Goal: Navigation & Orientation: Find specific page/section

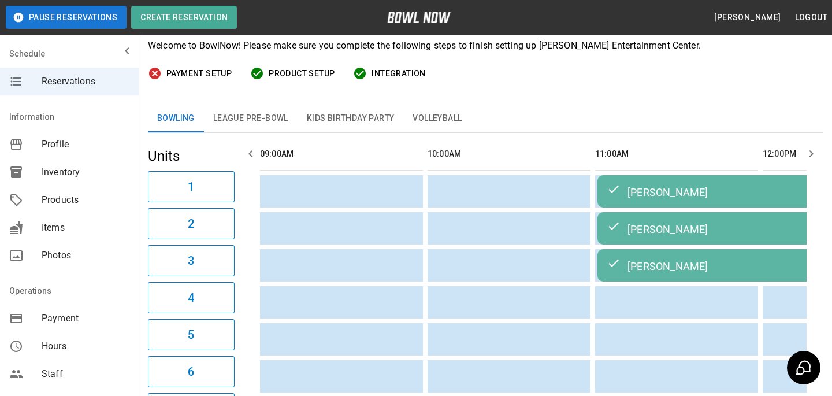
scroll to position [0, 2152]
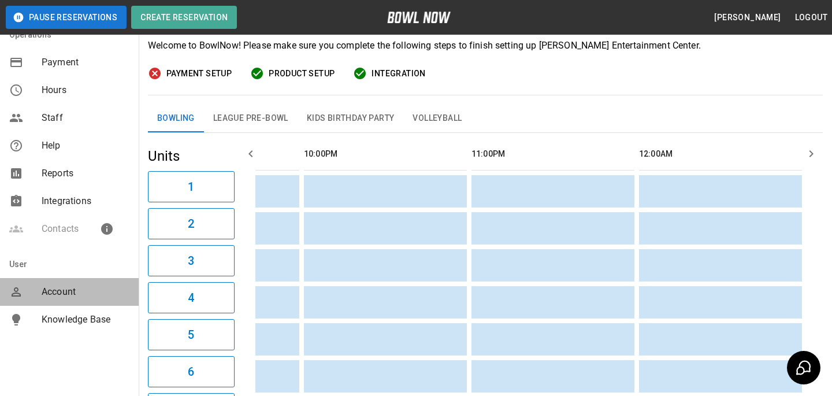
click at [68, 302] on div "Account" at bounding box center [69, 292] width 139 height 28
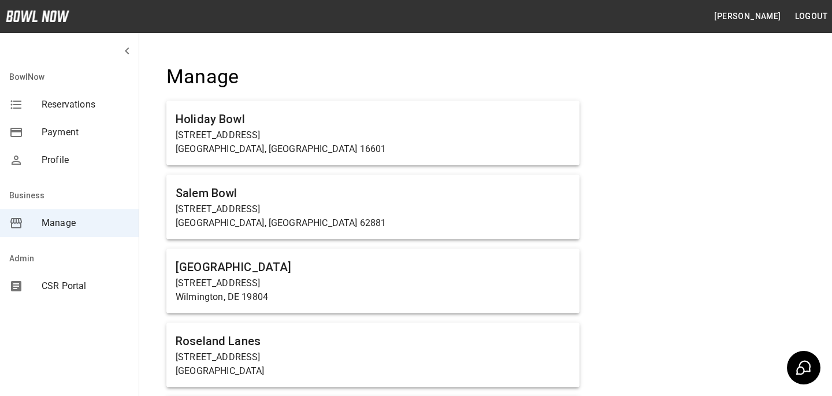
scroll to position [808, 0]
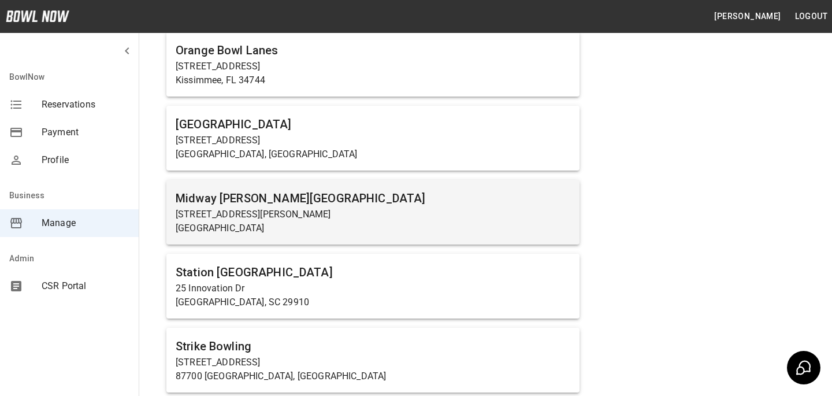
click at [278, 188] on div "Midway [PERSON_NAME][GEOGRAPHIC_DATA] [STREET_ADDRESS][PERSON_NAME]" at bounding box center [372, 212] width 413 height 65
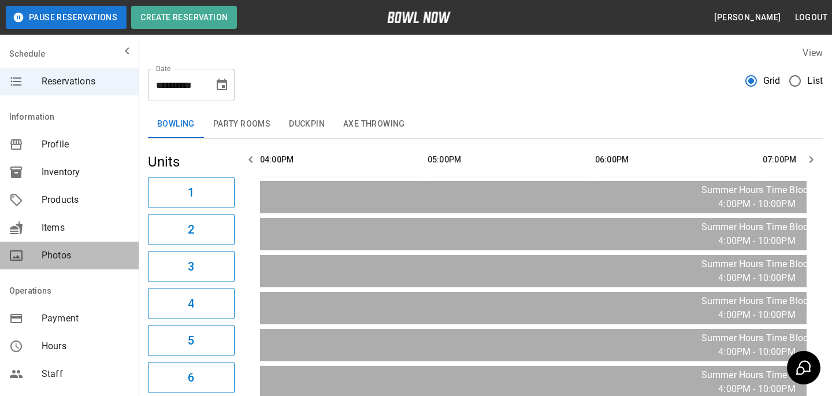
click at [81, 244] on div "Photos" at bounding box center [69, 255] width 139 height 28
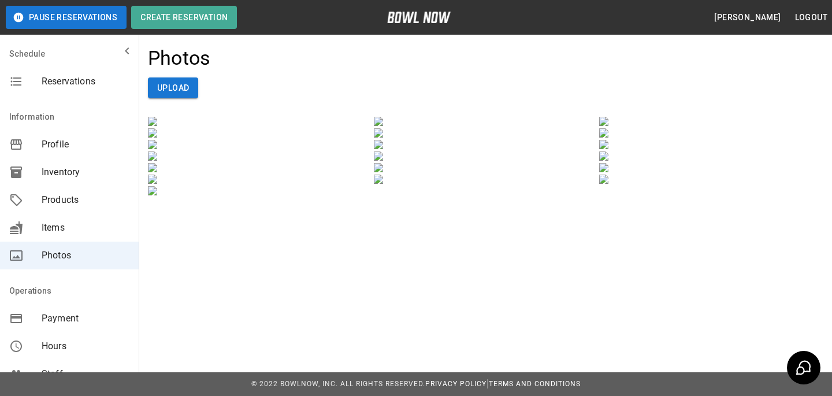
click at [96, 98] on nav "Schedule Reservations" at bounding box center [69, 70] width 139 height 60
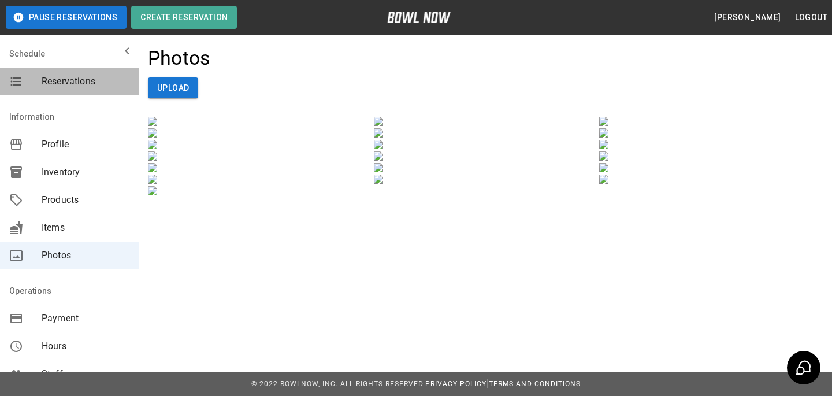
click at [97, 70] on div "Reservations" at bounding box center [69, 82] width 139 height 28
